Goal: Information Seeking & Learning: Understand process/instructions

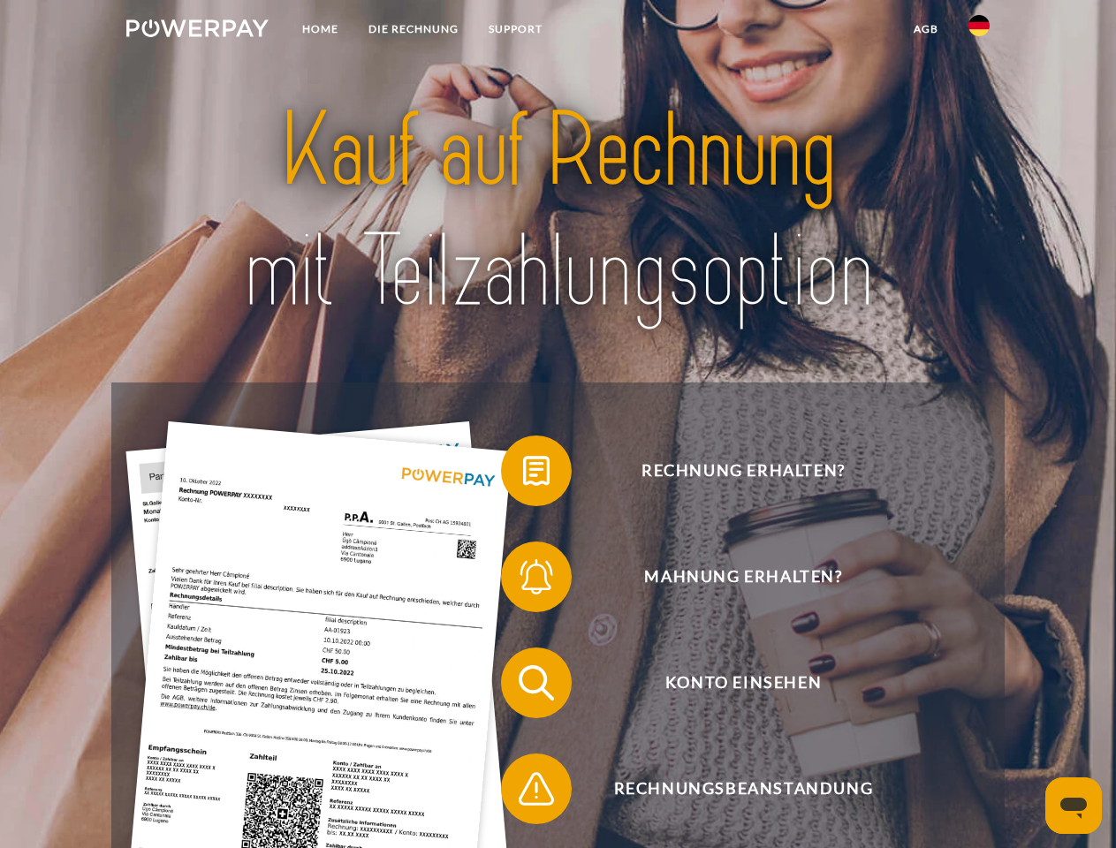
click at [197, 31] on img at bounding box center [197, 28] width 142 height 18
click at [979, 31] on img at bounding box center [978, 25] width 21 height 21
click at [925, 29] on link "agb" at bounding box center [925, 29] width 55 height 32
click at [523, 474] on span at bounding box center [510, 471] width 88 height 88
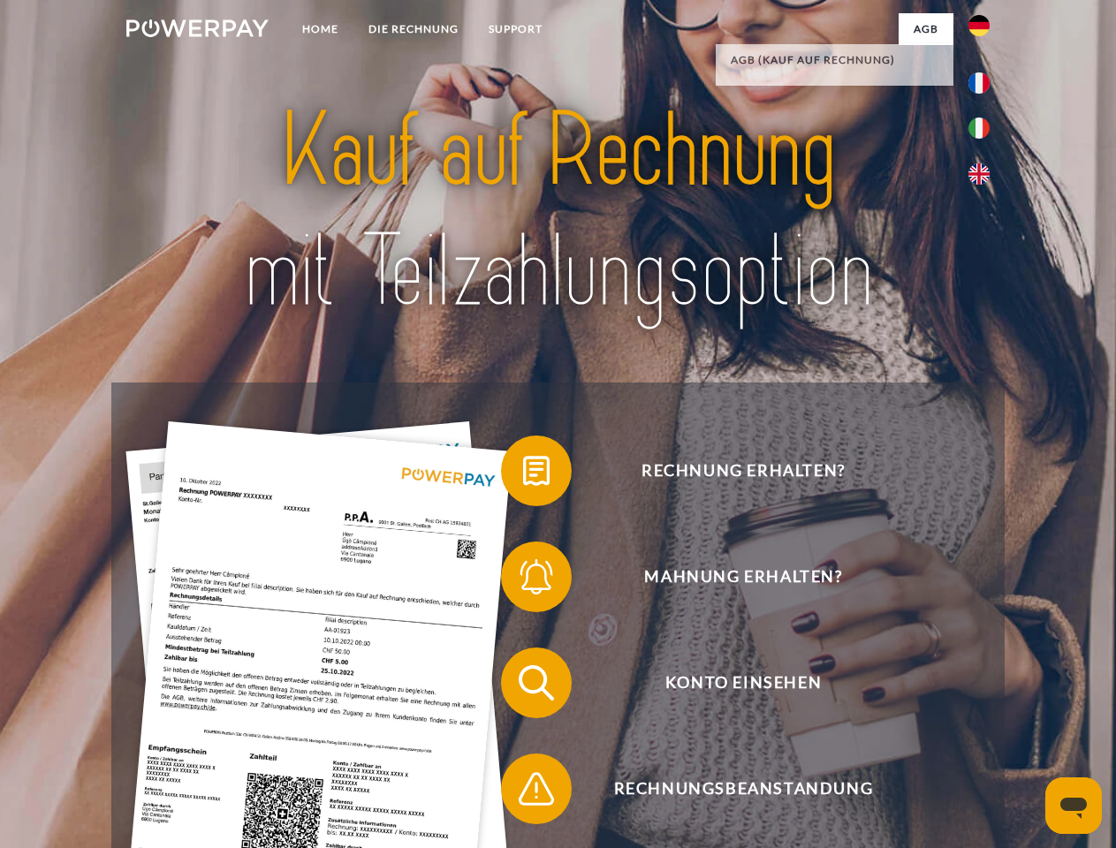
click at [523, 580] on span at bounding box center [510, 577] width 88 height 88
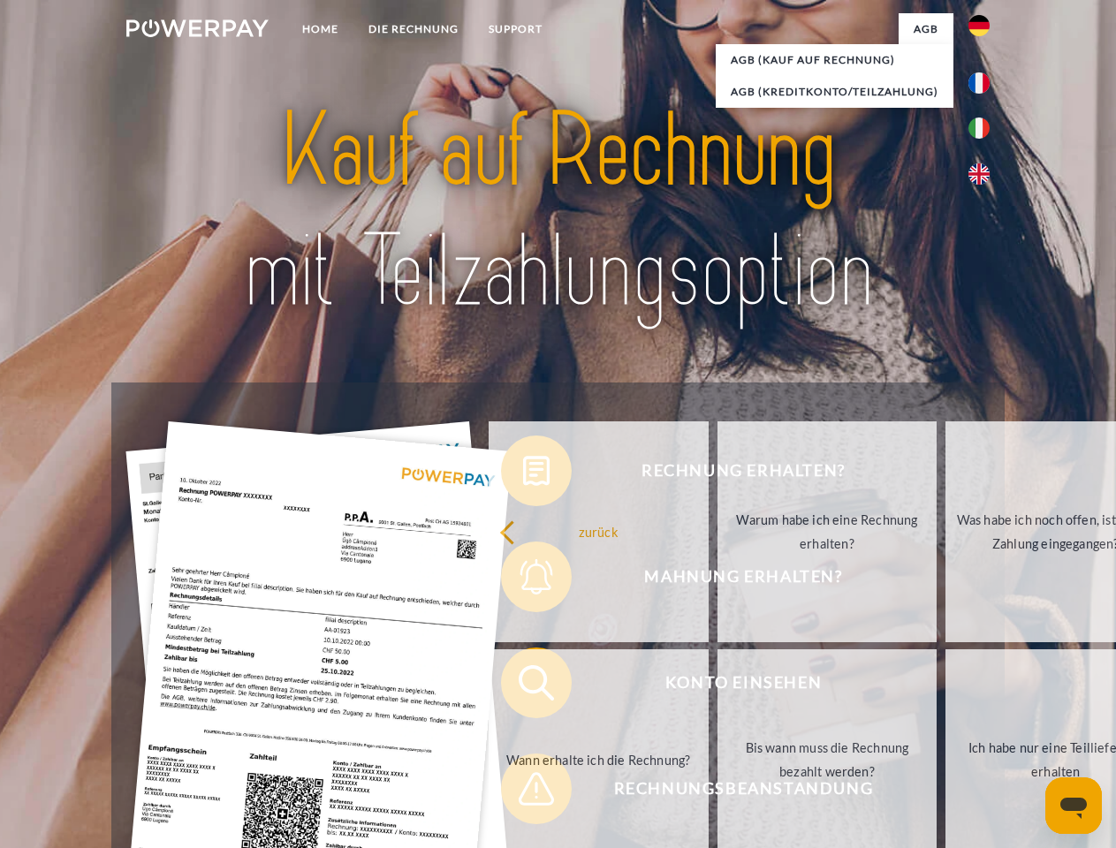
click at [717, 686] on link "Bis wann muss die Rechnung bezahlt werden?" at bounding box center [827, 759] width 220 height 221
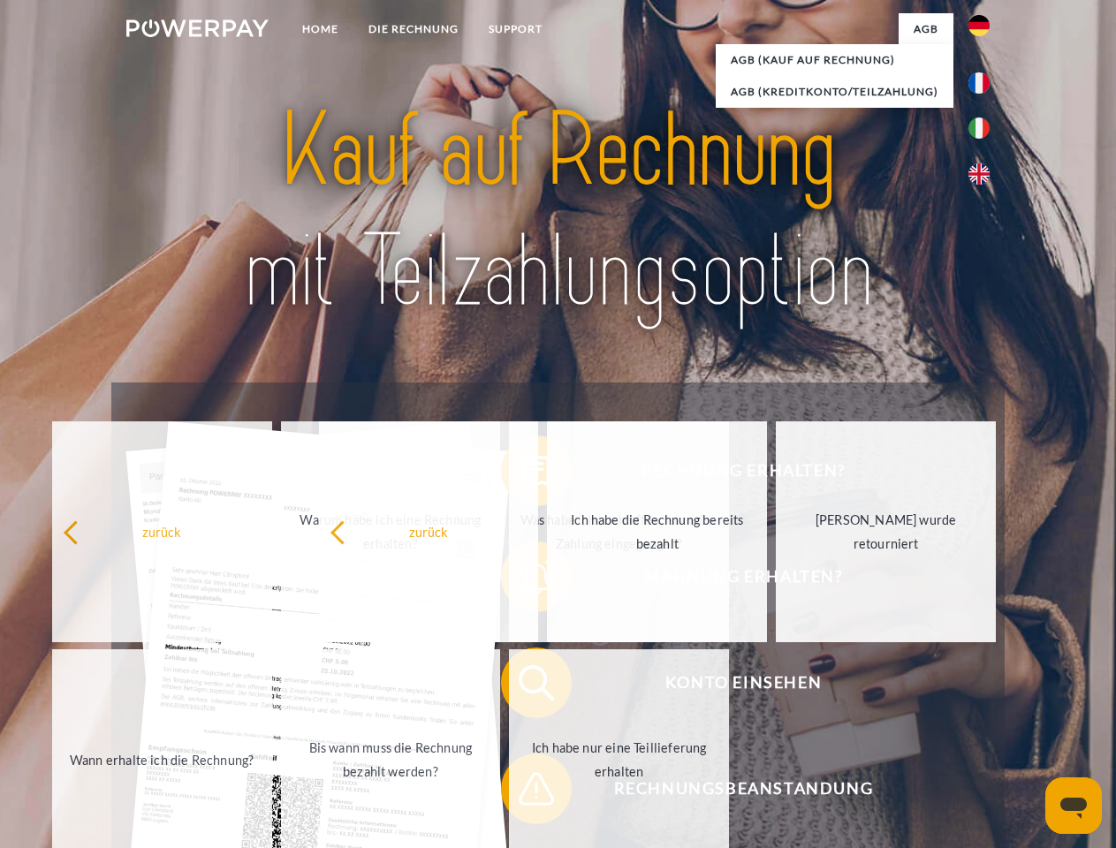
click at [523, 792] on span at bounding box center [510, 789] width 88 height 88
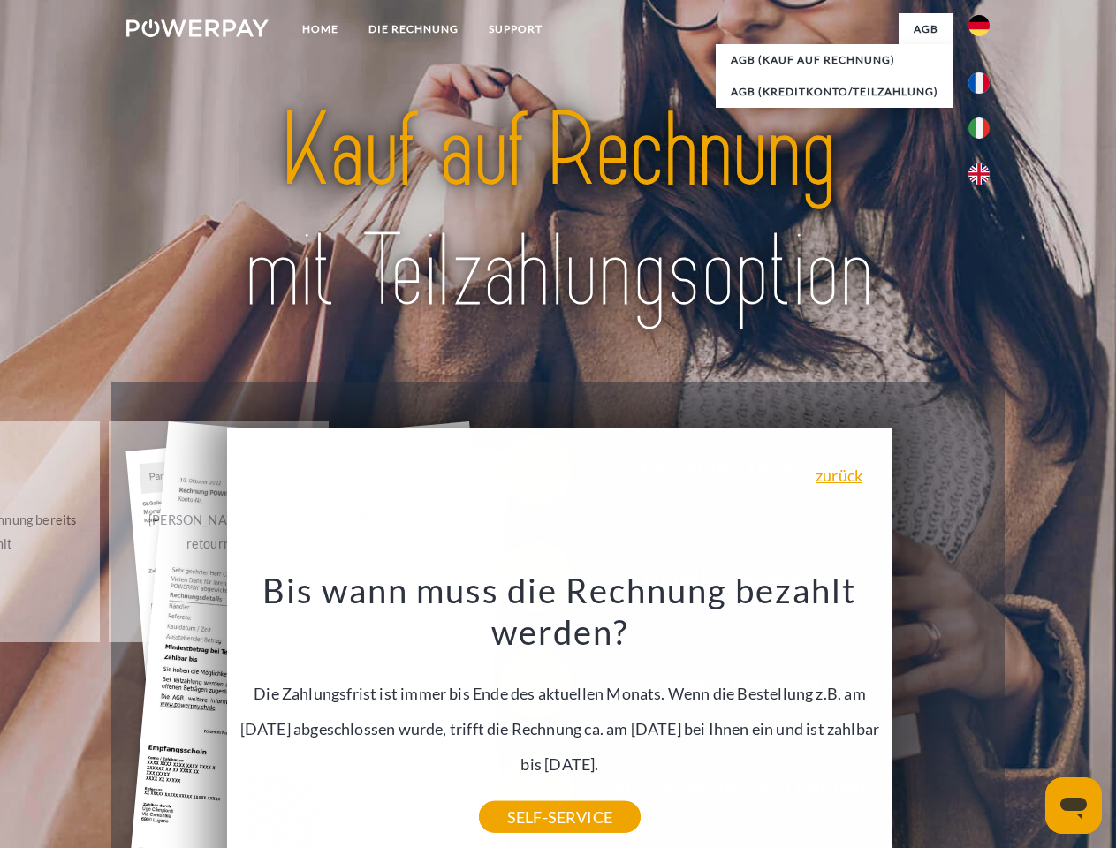
click at [1073, 806] on icon "Messaging-Fenster öffnen" at bounding box center [1073, 808] width 27 height 21
